Goal: Task Accomplishment & Management: Manage account settings

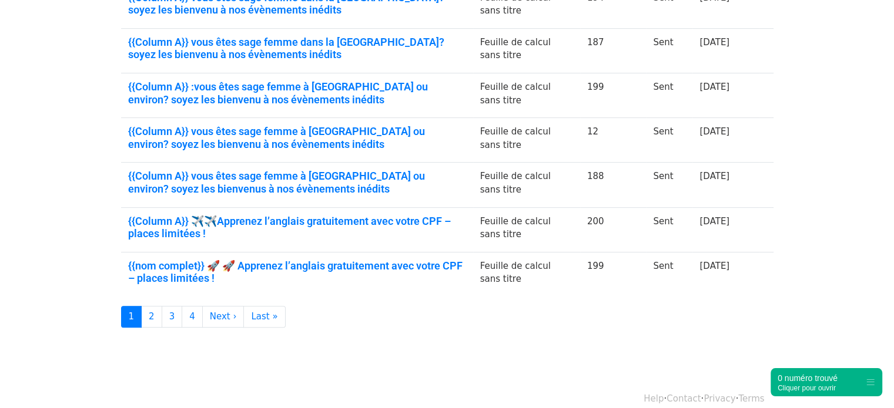
scroll to position [340, 0]
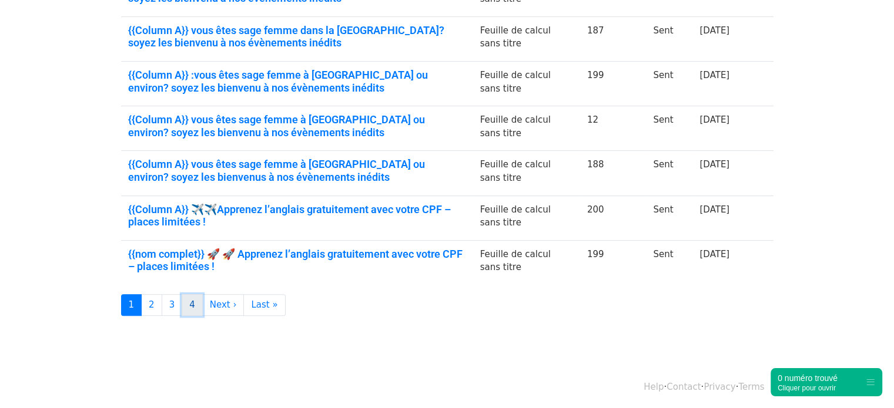
click at [188, 300] on link "4" at bounding box center [192, 305] width 21 height 22
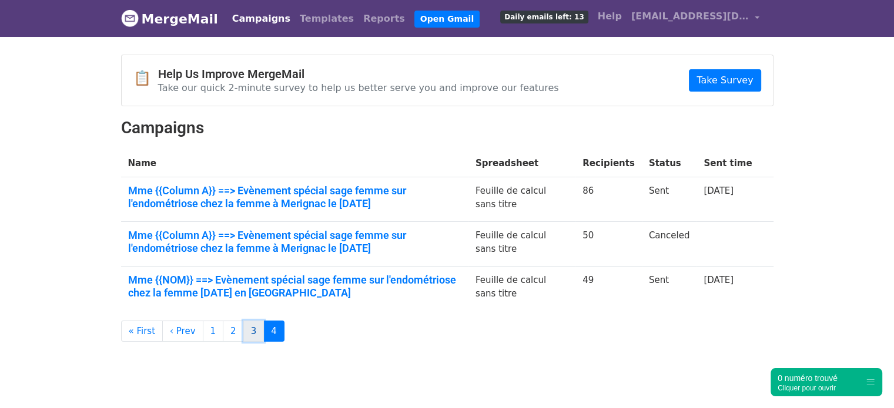
click at [243, 330] on link "3" at bounding box center [253, 332] width 21 height 22
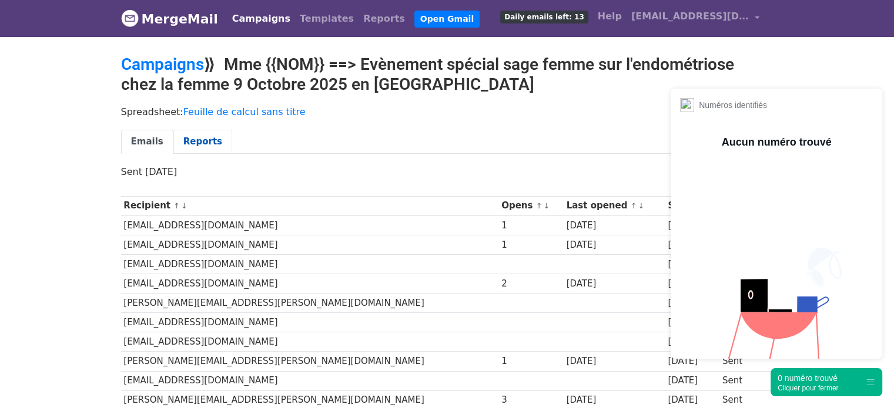
click at [206, 136] on link "Reports" at bounding box center [202, 142] width 59 height 24
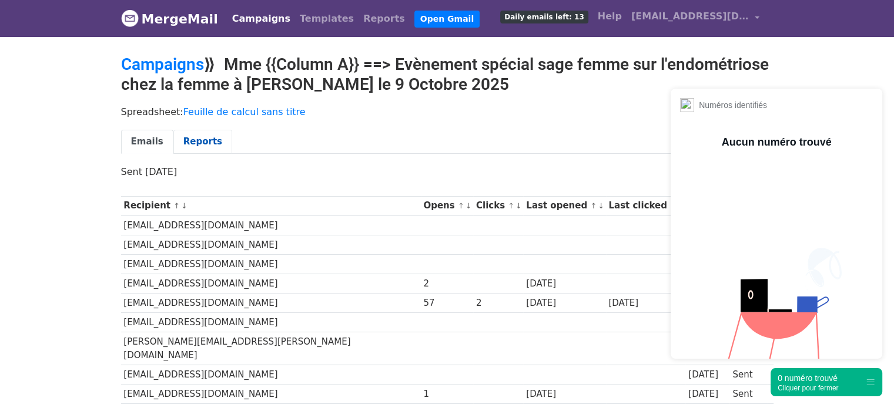
click at [193, 143] on link "Reports" at bounding box center [202, 142] width 59 height 24
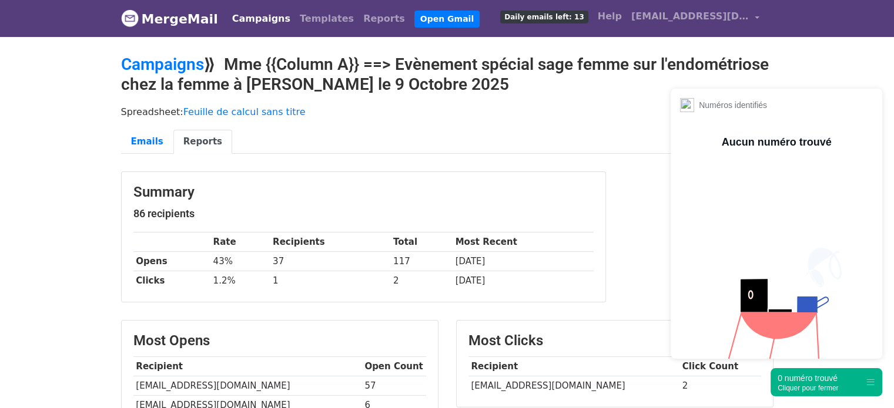
click at [579, 389] on td "celine.kirsch_sagefemme@yahoo.fr" at bounding box center [573, 386] width 211 height 19
copy tr "celine.kirsch_sagefemme@yahoo.fr"
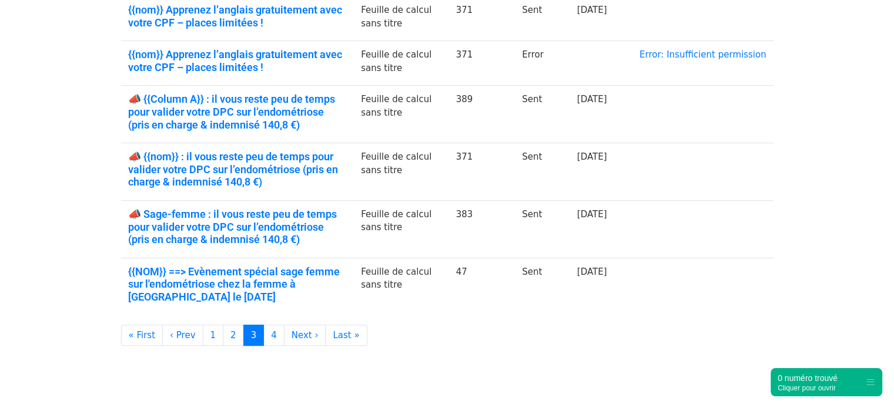
scroll to position [416, 0]
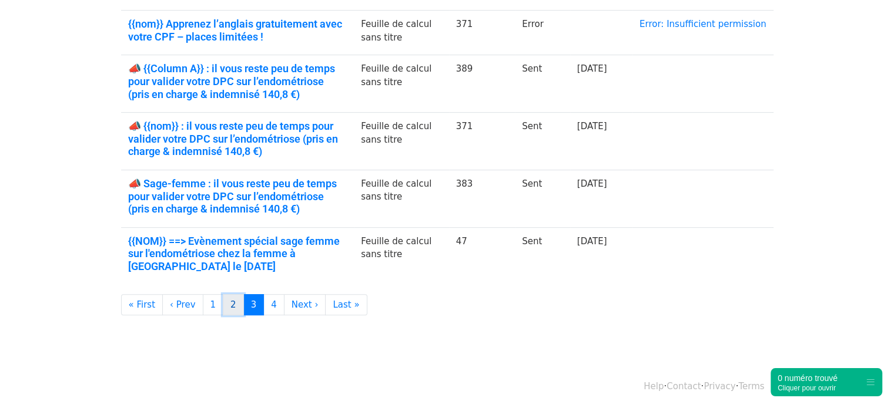
click at [226, 302] on link "2" at bounding box center [233, 305] width 21 height 22
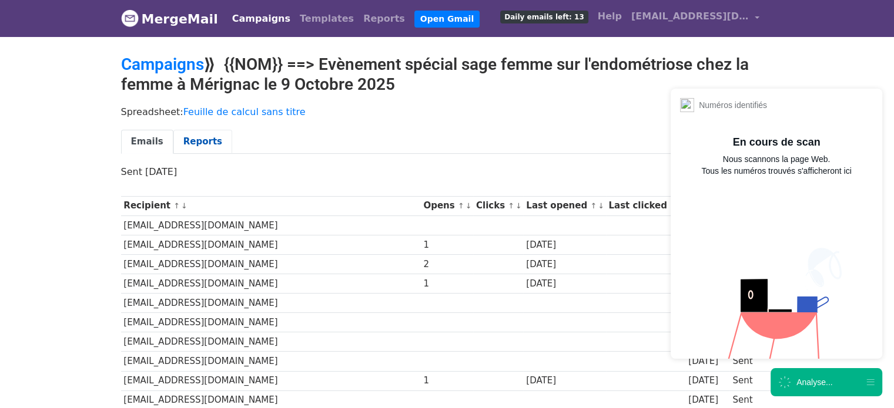
click at [186, 140] on link "Reports" at bounding box center [202, 142] width 59 height 24
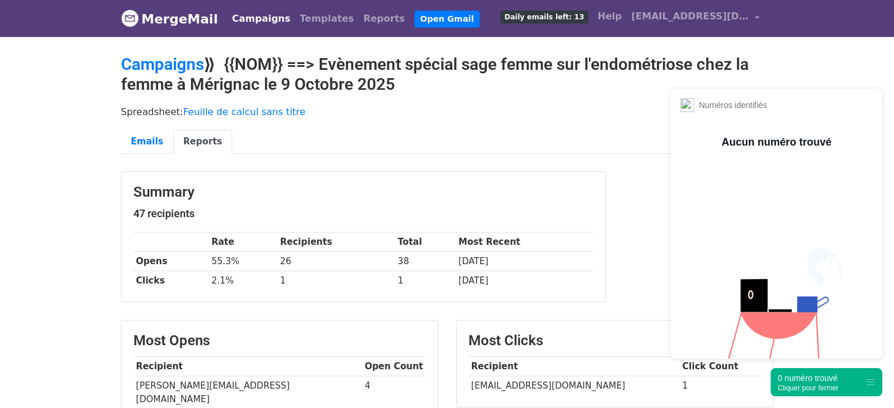
click at [505, 381] on td "[EMAIL_ADDRESS][DOMAIN_NAME]" at bounding box center [573, 386] width 211 height 19
copy tr "[EMAIL_ADDRESS][DOMAIN_NAME]"
click at [505, 381] on td "[EMAIL_ADDRESS][DOMAIN_NAME]" at bounding box center [573, 386] width 211 height 19
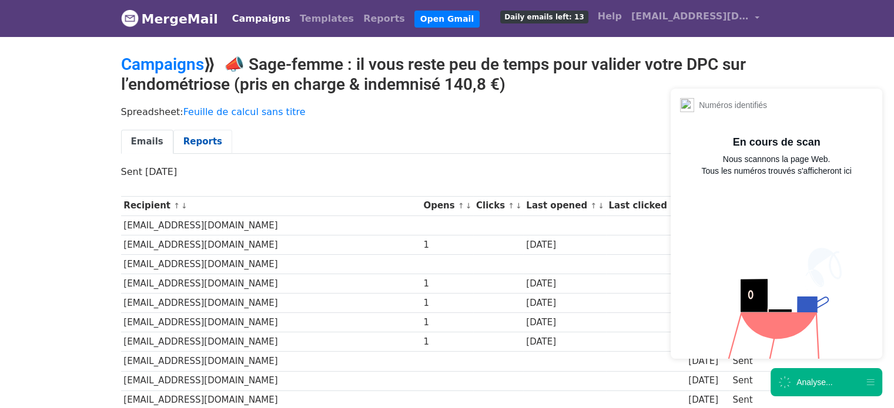
drag, startPoint x: 0, startPoint y: 0, endPoint x: 184, endPoint y: 136, distance: 229.4
click at [184, 136] on link "Reports" at bounding box center [202, 142] width 59 height 24
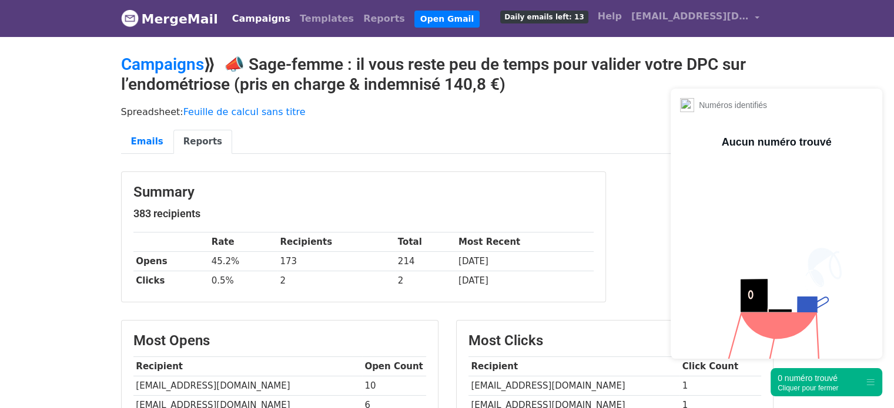
click at [824, 392] on div "0 numéro trouvé Cliquer pour fermer" at bounding box center [826, 382] width 112 height 28
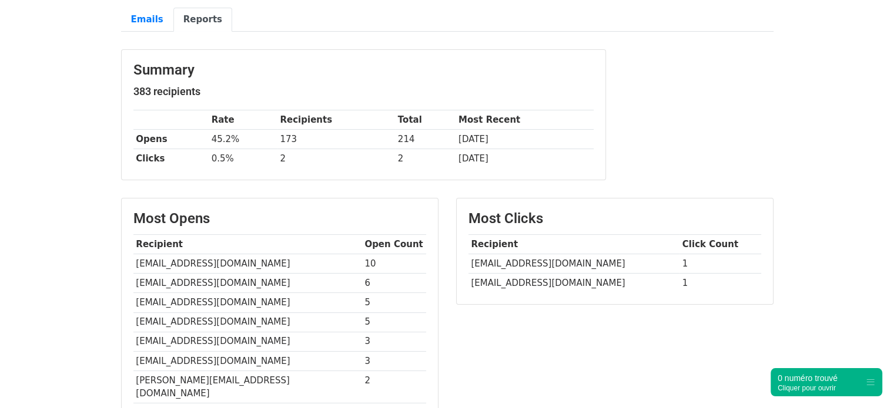
scroll to position [131, 0]
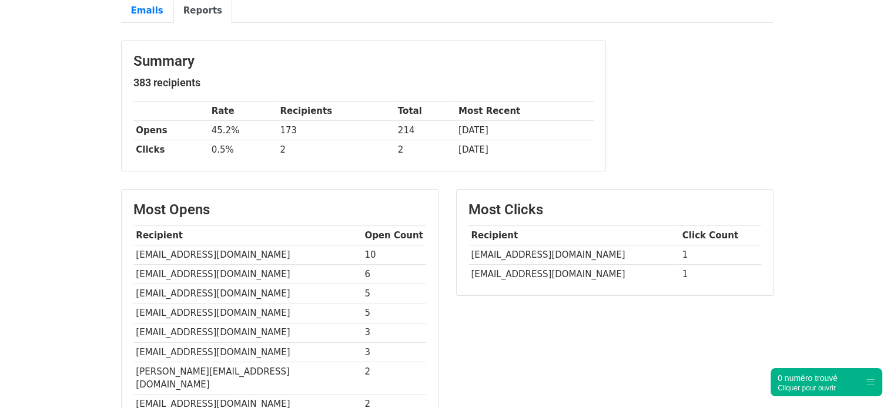
click at [545, 251] on td "frederiquematelin@sfr.fr" at bounding box center [573, 255] width 211 height 19
copy tr "frederiquematelin@sfr.fr"
click at [492, 272] on td "yohann.mvogo@gmail.com" at bounding box center [573, 274] width 211 height 19
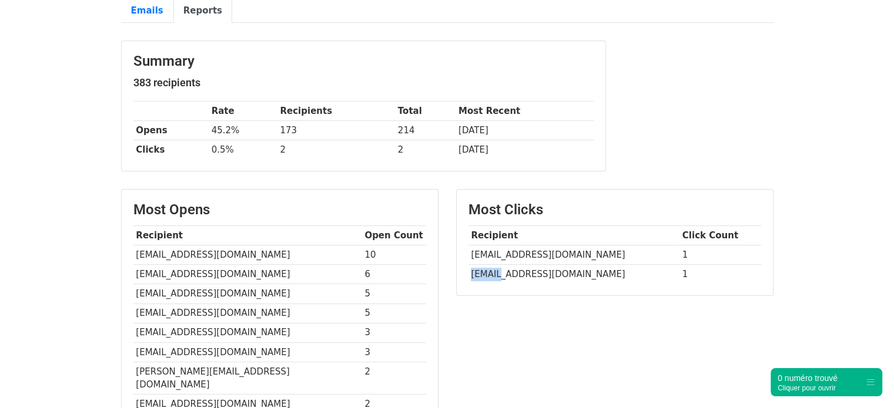
click at [492, 272] on td "yohann.mvogo@gmail.com" at bounding box center [573, 274] width 211 height 19
copy tr "yohann.mvogo@gmail.com"
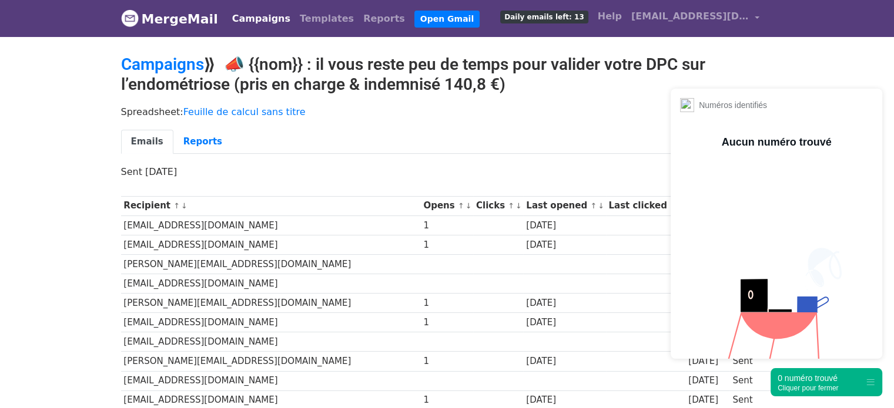
click at [803, 379] on div "0 numéro trouvé" at bounding box center [807, 378] width 61 height 12
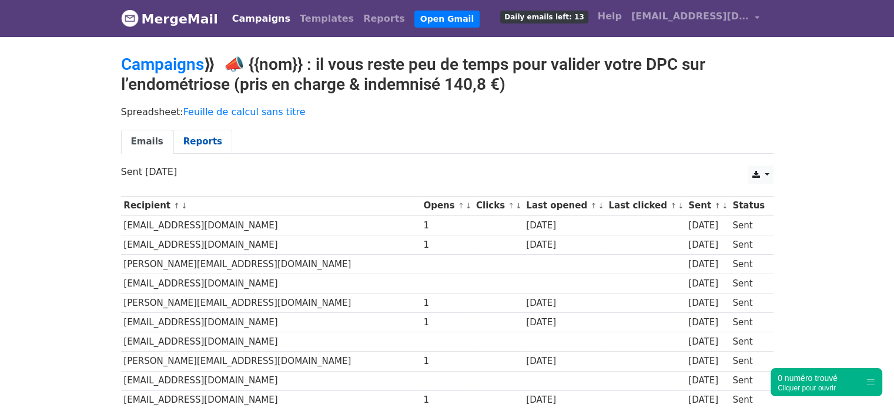
click at [195, 133] on link "Reports" at bounding box center [202, 142] width 59 height 24
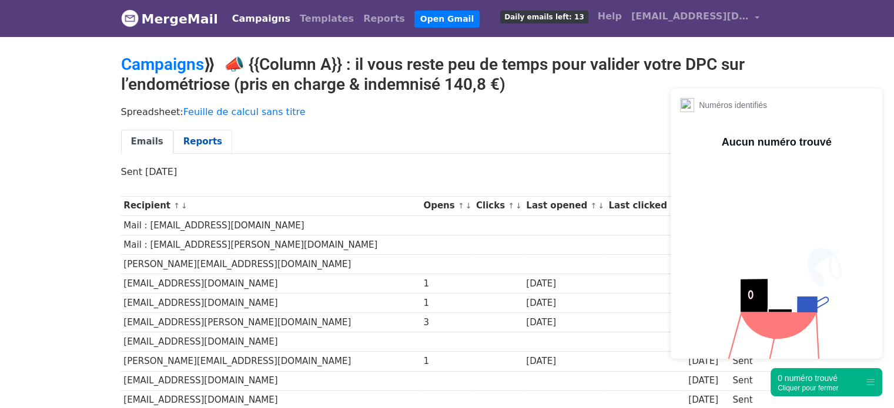
click at [188, 145] on link "Reports" at bounding box center [202, 142] width 59 height 24
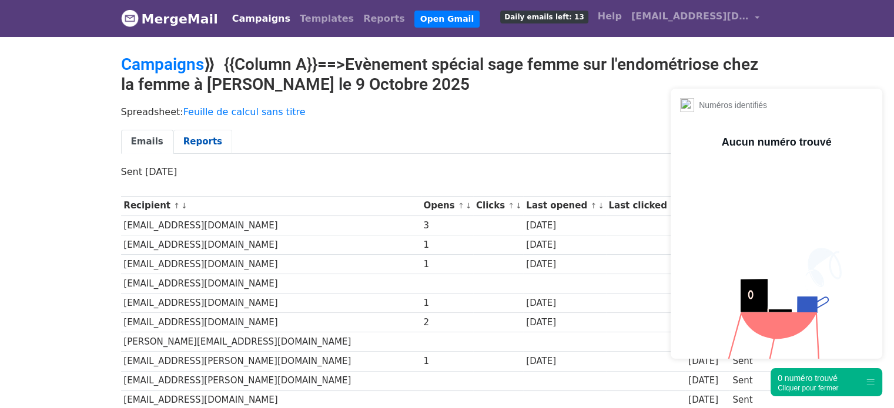
click at [192, 139] on link "Reports" at bounding box center [202, 142] width 59 height 24
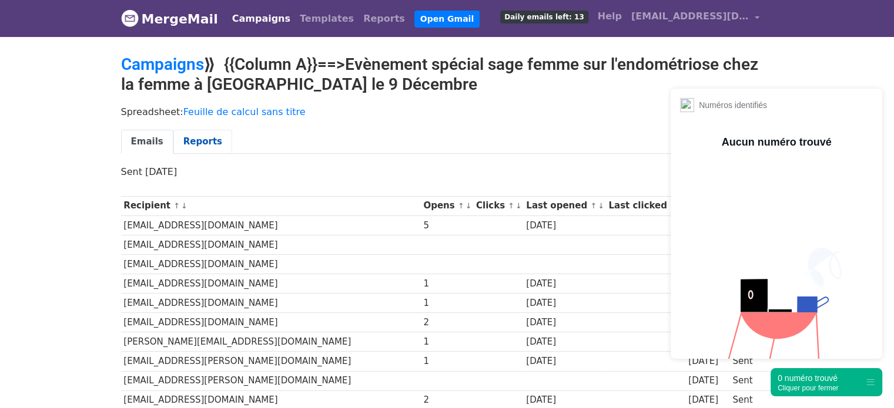
click at [190, 137] on link "Reports" at bounding box center [202, 142] width 59 height 24
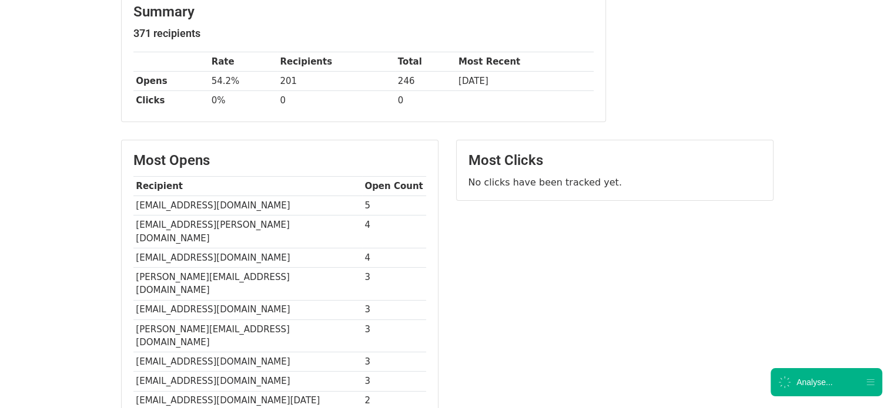
scroll to position [188, 0]
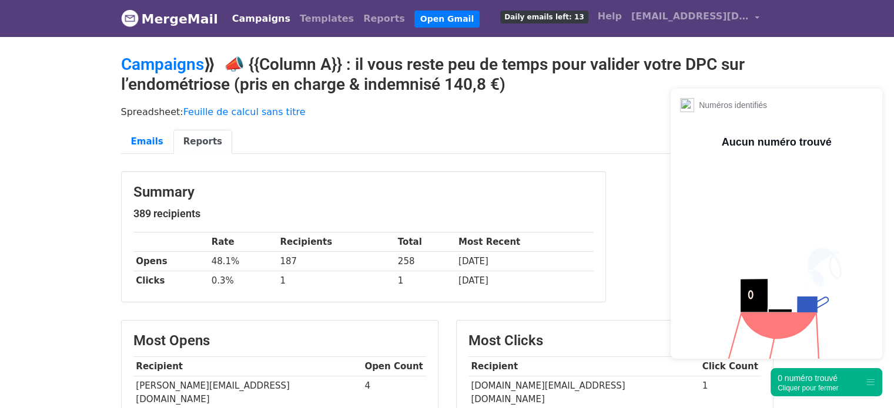
click at [526, 382] on td "anne.baud.pro@hotmail.com" at bounding box center [583, 393] width 231 height 32
copy tr "anne.baud.pro@hotmail.com"
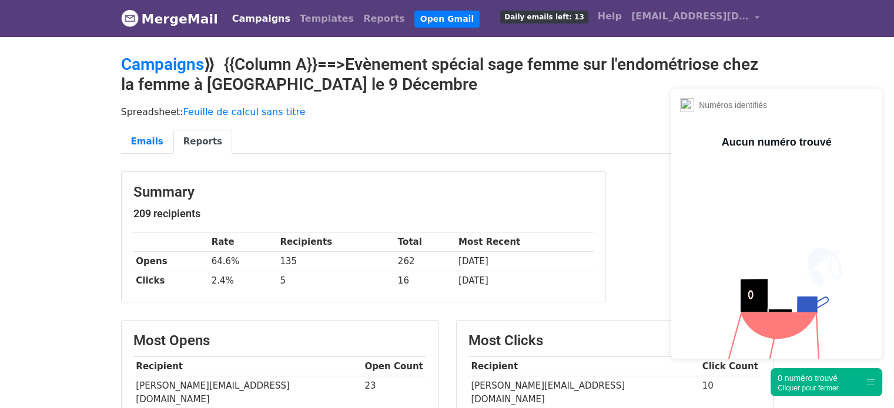
click at [816, 380] on div "0 numéro trouvé" at bounding box center [807, 378] width 61 height 12
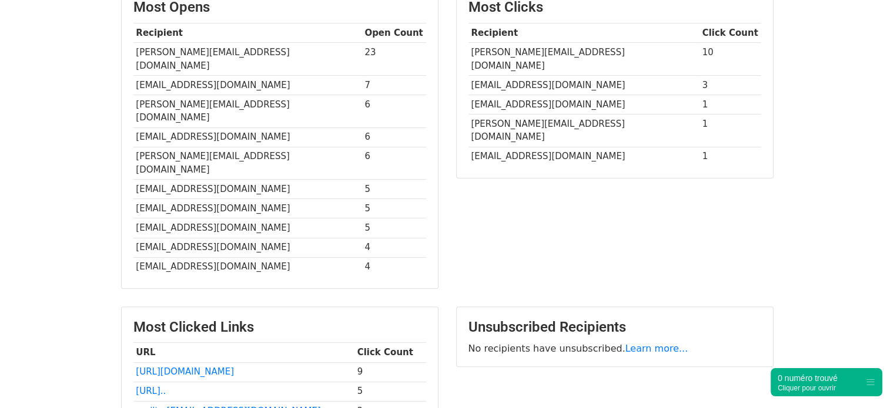
scroll to position [193, 0]
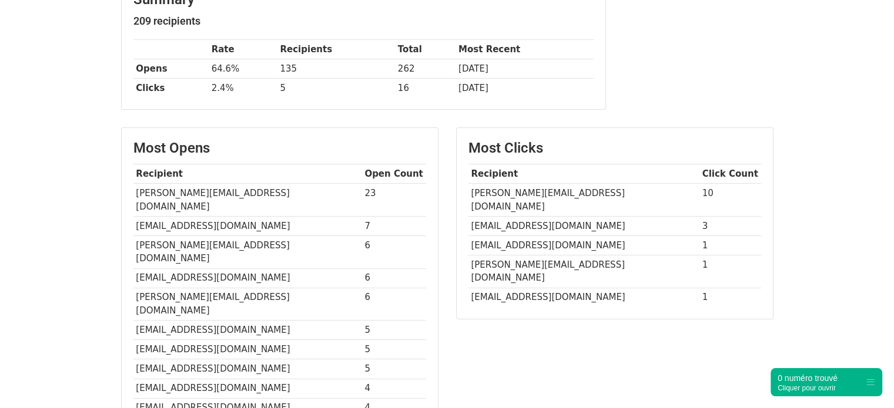
click at [579, 288] on td "manon.bencherif@gmail.com" at bounding box center [583, 297] width 231 height 19
copy tr "manon.bencherif@gmail.com"
drag, startPoint x: 491, startPoint y: 256, endPoint x: 489, endPoint y: 249, distance: 6.7
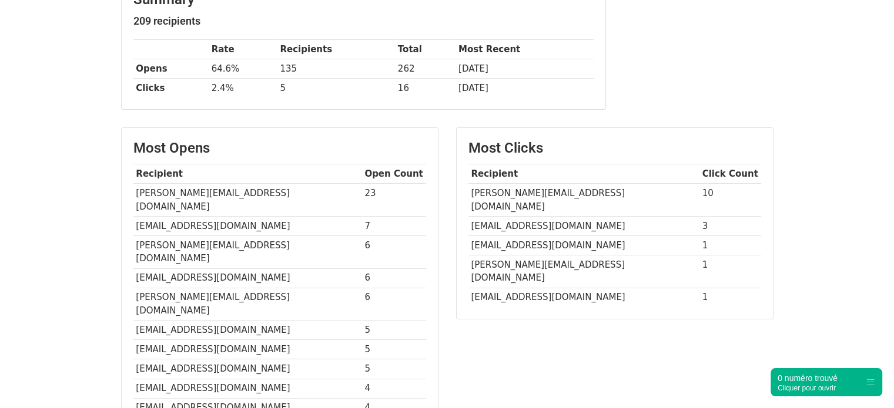
click at [489, 256] on td "cutuli.sf@gmail.com" at bounding box center [583, 272] width 231 height 33
copy tr "cutuli.sf@gmail.com"
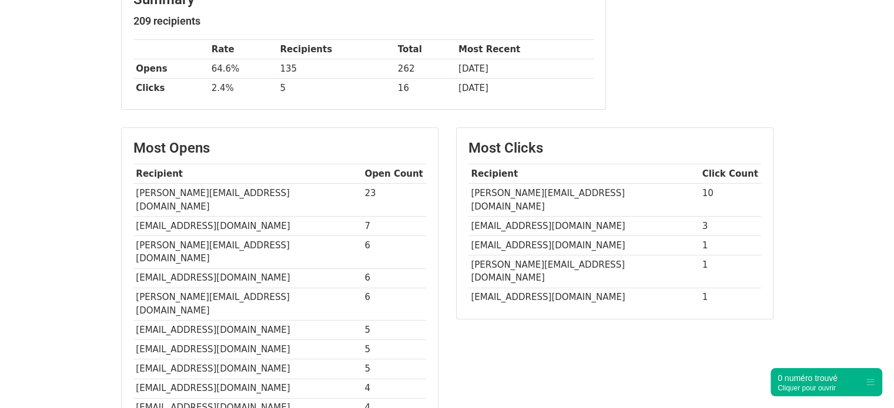
click at [504, 288] on td "manon.bencherif@gmail.com" at bounding box center [583, 297] width 231 height 19
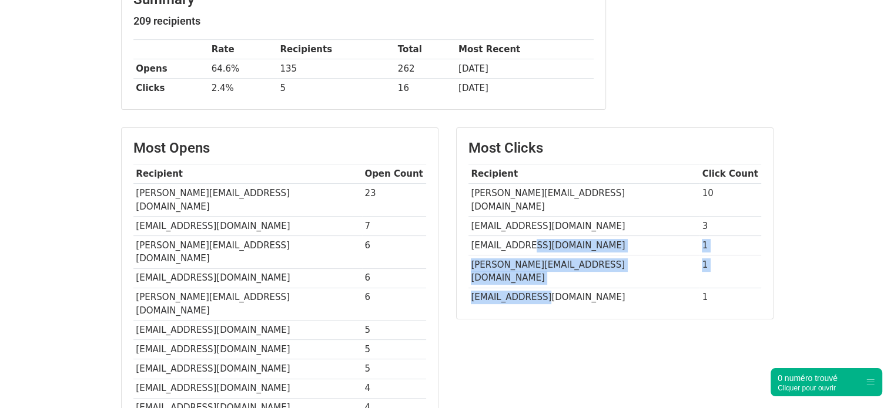
drag, startPoint x: 504, startPoint y: 272, endPoint x: 520, endPoint y: 225, distance: 49.6
click at [520, 225] on tbody "Recipient Click Count lemoine.adelaide@hotmail.com 10 mbarre.sf@gmail.com 3 ali…" at bounding box center [614, 236] width 293 height 143
click at [520, 236] on td "aliciabajon@gmail.com" at bounding box center [583, 245] width 231 height 19
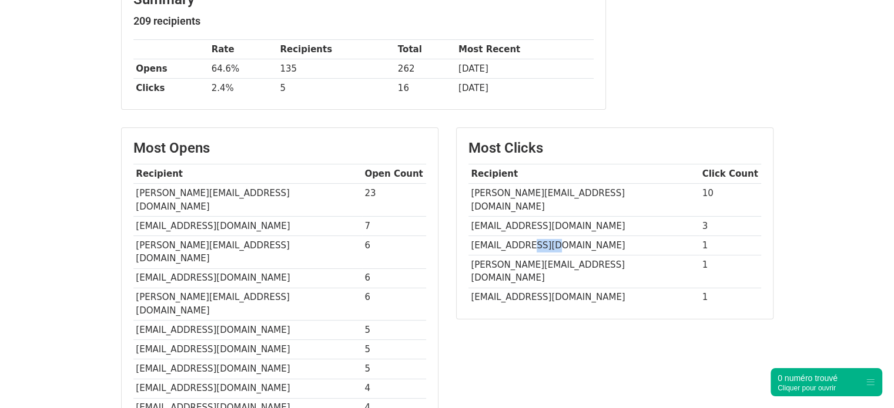
click at [520, 236] on td "aliciabajon@gmail.com" at bounding box center [583, 245] width 231 height 19
click at [515, 216] on td "mbarre.sf@gmail.com" at bounding box center [583, 225] width 231 height 19
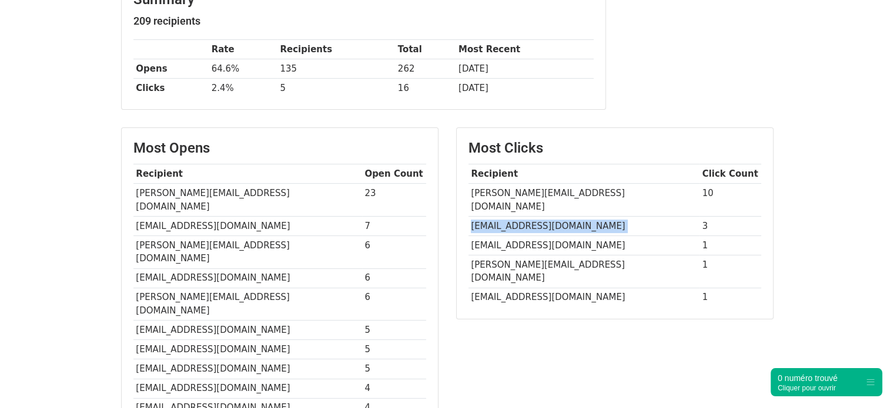
copy tr "mbarre.sf@gmail.com"
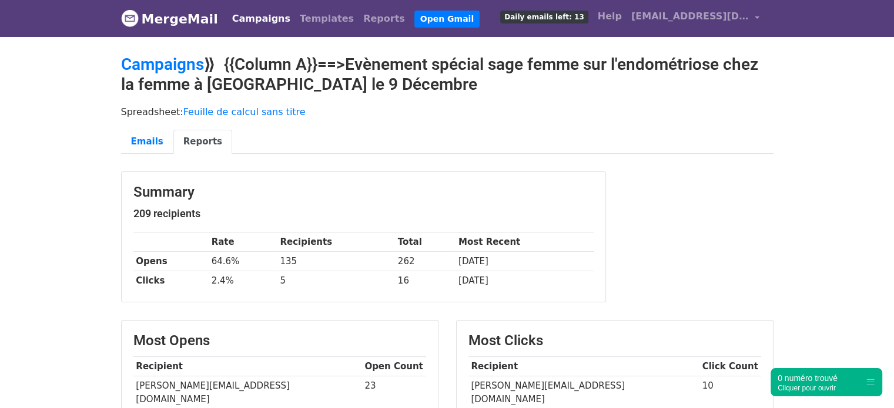
click at [552, 387] on td "lemoine.adelaide@hotmail.com" at bounding box center [583, 393] width 231 height 33
copy tr "lemoine.adelaide@hotmail.com"
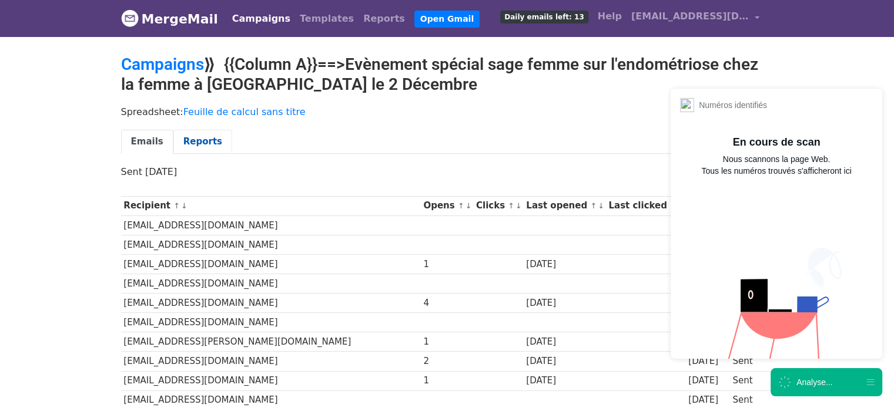
drag, startPoint x: 0, startPoint y: 0, endPoint x: 193, endPoint y: 150, distance: 244.9
click at [193, 150] on link "Reports" at bounding box center [202, 142] width 59 height 24
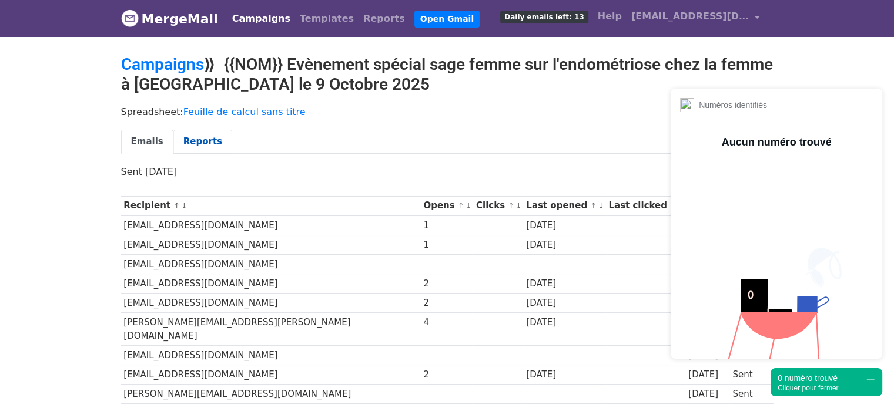
click at [186, 138] on link "Reports" at bounding box center [202, 142] width 59 height 24
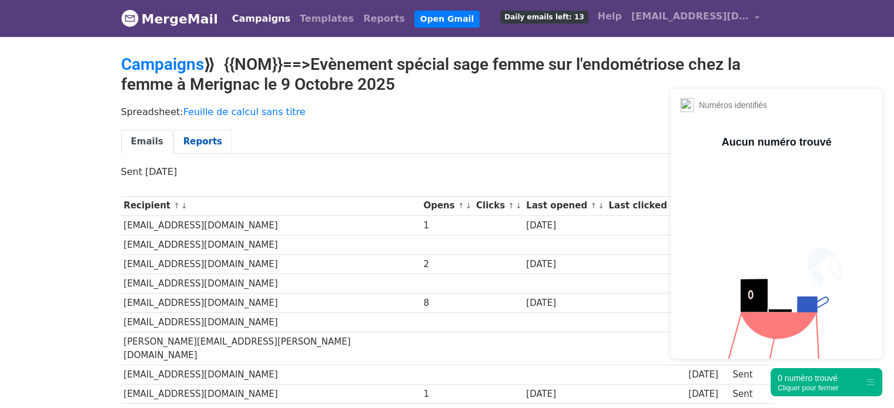
click at [200, 146] on link "Reports" at bounding box center [202, 142] width 59 height 24
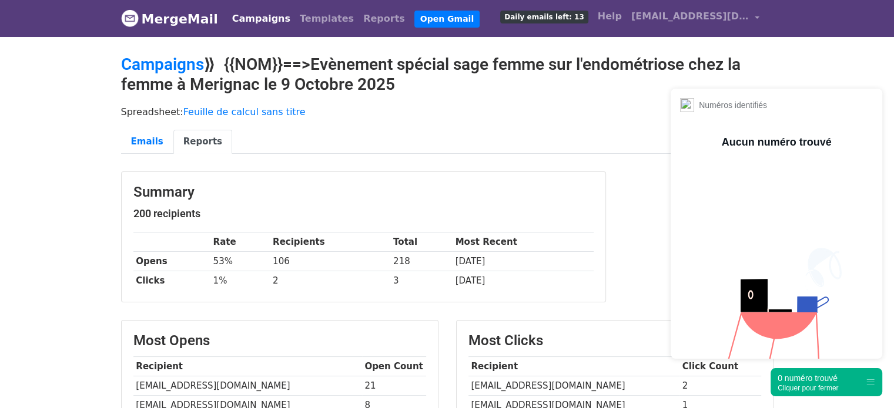
click at [810, 382] on div "0 numéro trouvé" at bounding box center [807, 378] width 61 height 12
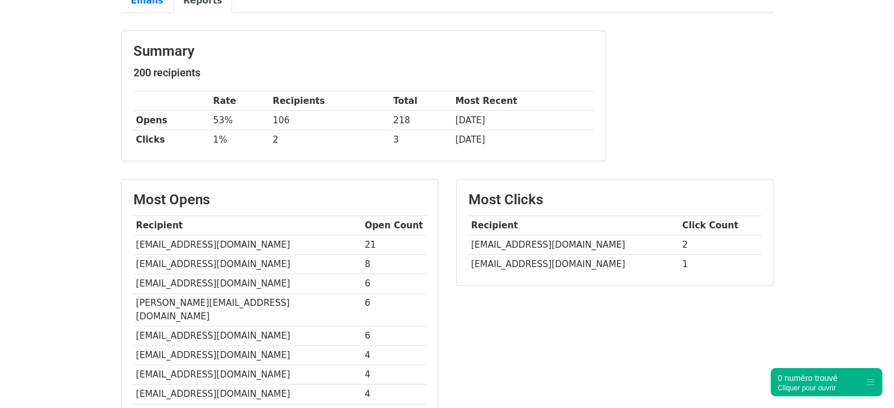
scroll to position [147, 0]
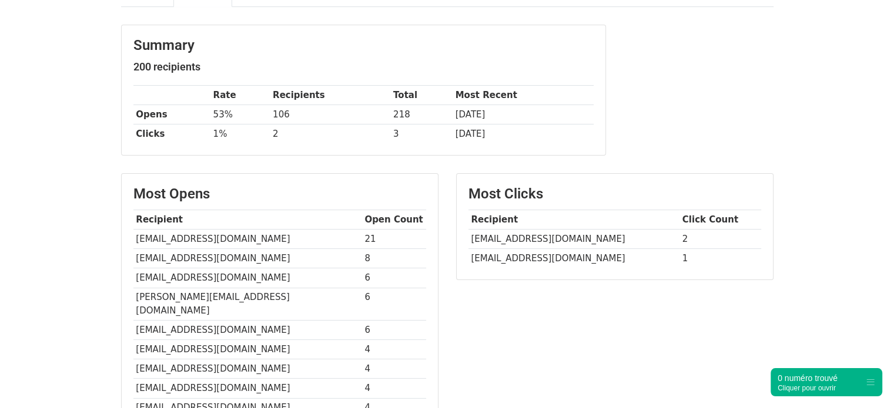
click at [525, 235] on td "[EMAIL_ADDRESS][DOMAIN_NAME]" at bounding box center [573, 239] width 211 height 19
copy tr "[EMAIL_ADDRESS][DOMAIN_NAME]"
click at [538, 258] on td "[EMAIL_ADDRESS][DOMAIN_NAME]" at bounding box center [573, 258] width 211 height 19
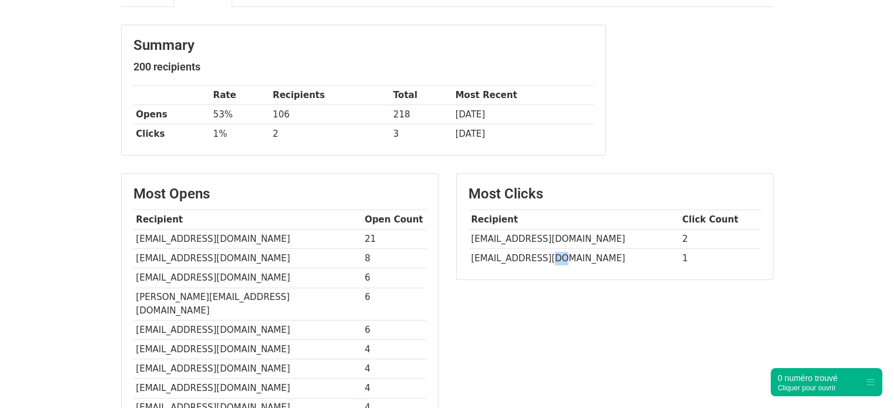
click at [538, 258] on td "[EMAIL_ADDRESS][DOMAIN_NAME]" at bounding box center [573, 258] width 211 height 19
copy tr "[EMAIL_ADDRESS][DOMAIN_NAME]"
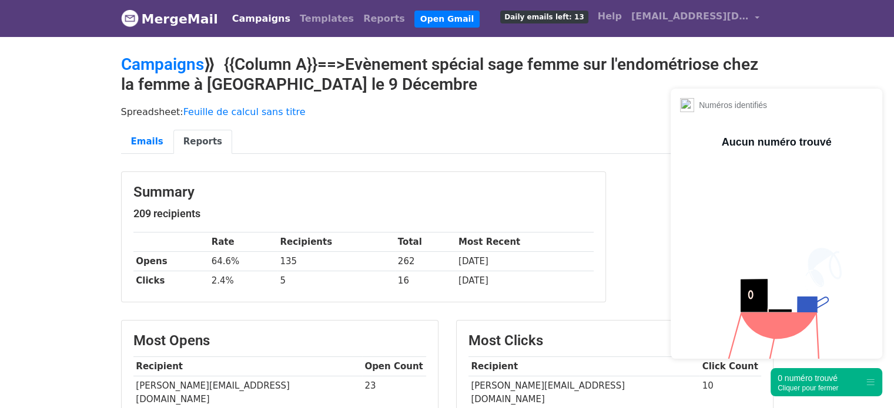
click at [798, 387] on div "Cliquer pour fermer" at bounding box center [807, 388] width 61 height 8
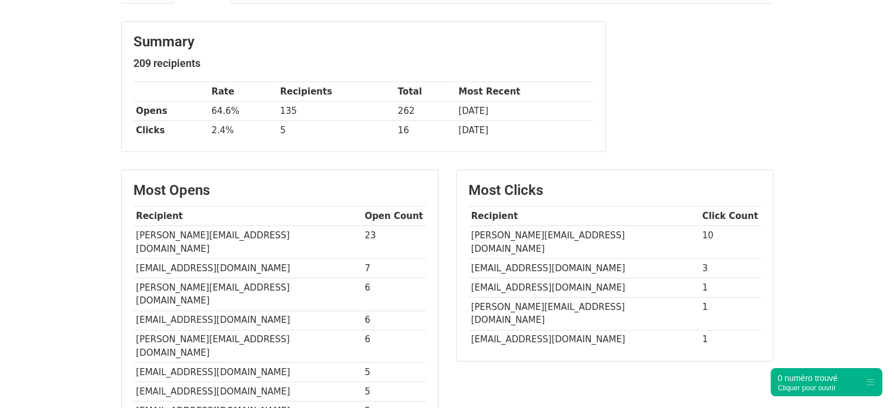
scroll to position [162, 0]
